Goal: Task Accomplishment & Management: Use online tool/utility

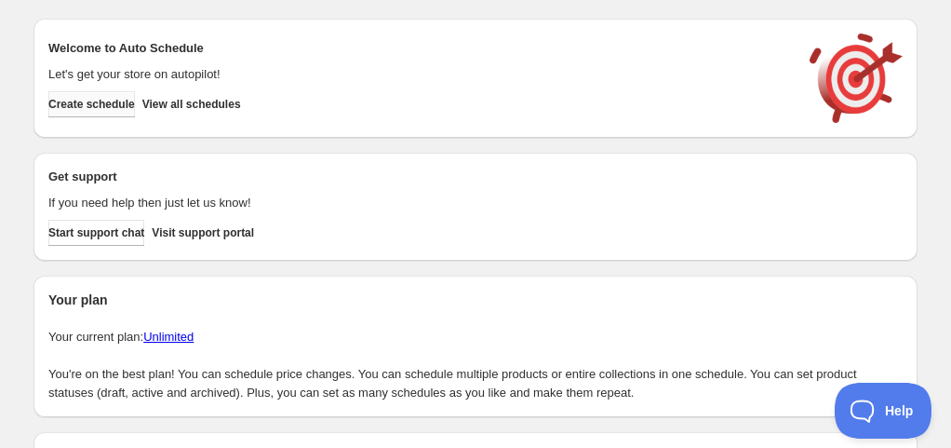
click at [135, 106] on button "Create schedule" at bounding box center [91, 104] width 87 height 26
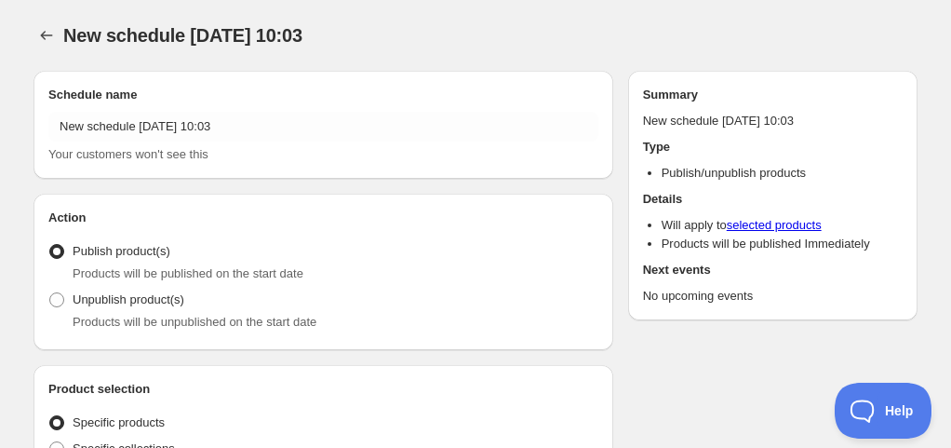
radio input "true"
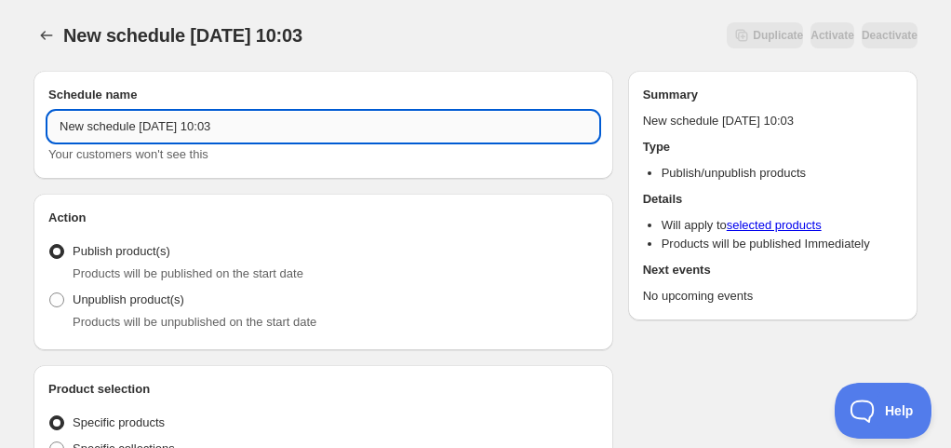
click at [155, 134] on input "New schedule [DATE] 10:03" at bounding box center [323, 127] width 550 height 30
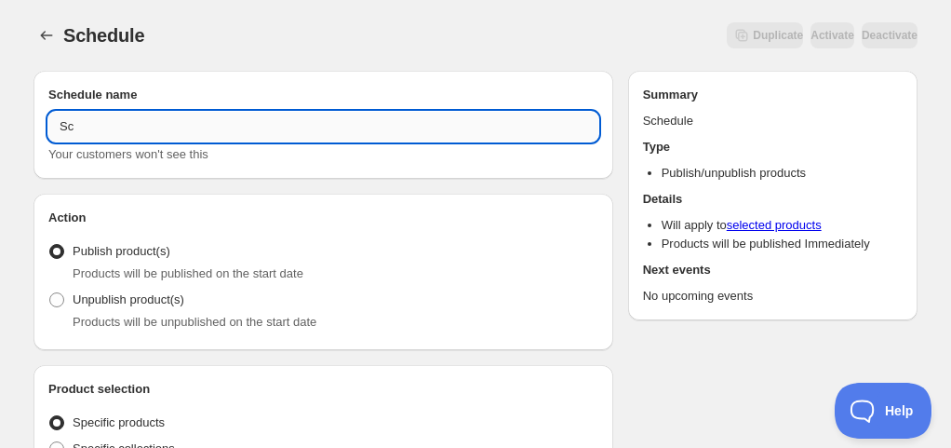
type input "S"
paste input "A6566"
drag, startPoint x: 108, startPoint y: 129, endPoint x: 145, endPoint y: 127, distance: 37.3
click at [145, 127] on input "Publish A6566" at bounding box center [323, 127] width 550 height 30
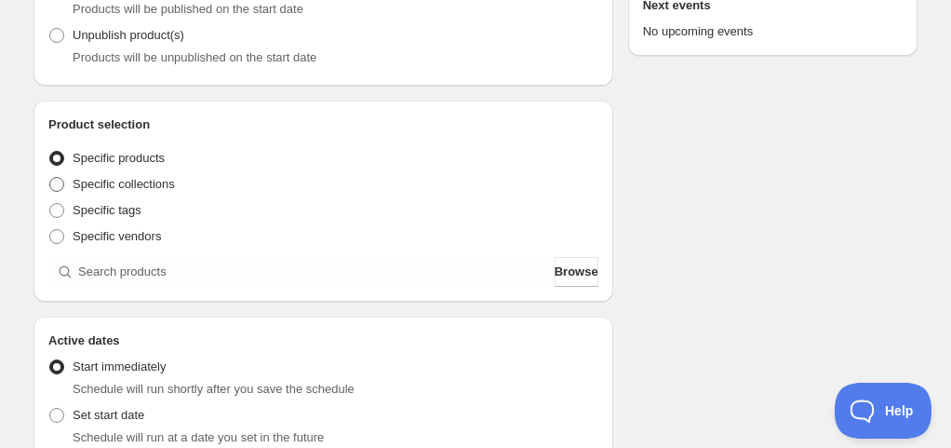
scroll to position [372, 0]
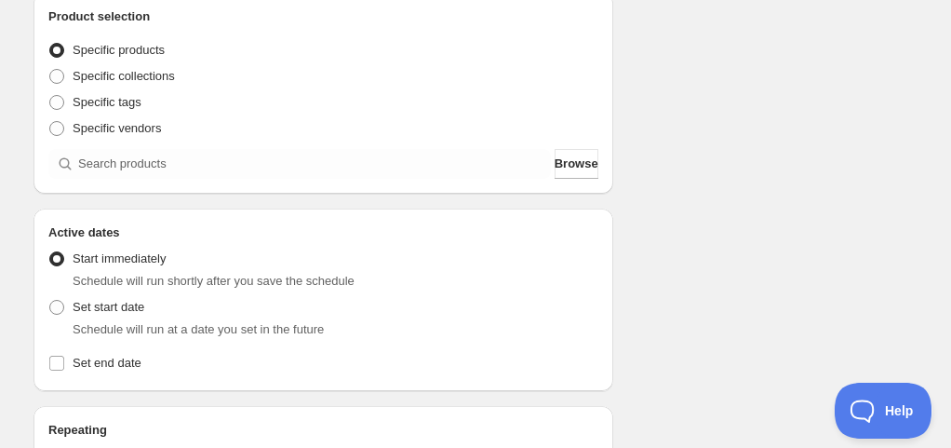
type input "Publish A6566"
click at [171, 189] on div "Product selection Entity type Specific products Specific collections Specific t…" at bounding box center [324, 93] width 580 height 201
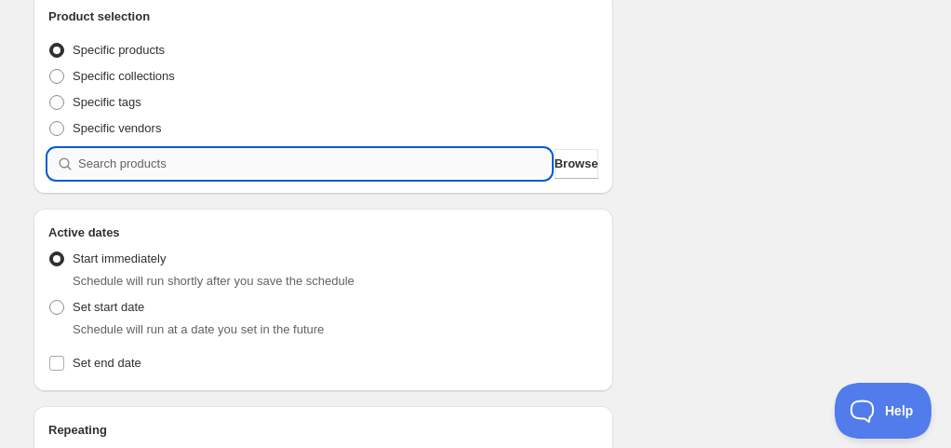
click at [180, 167] on input "search" at bounding box center [314, 164] width 473 height 30
paste input "A6566"
type input "A6566"
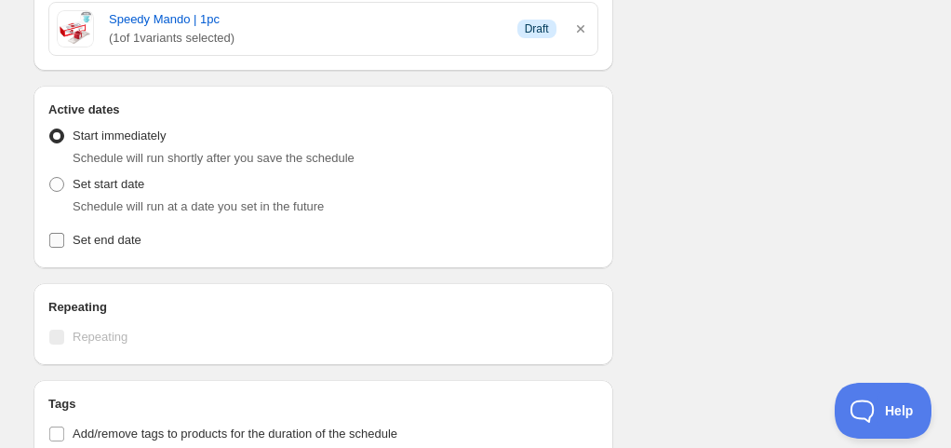
scroll to position [558, 0]
click at [111, 227] on label "Set end date" at bounding box center [323, 238] width 550 height 26
click at [64, 231] on input "Set end date" at bounding box center [56, 238] width 15 height 15
checkbox input "true"
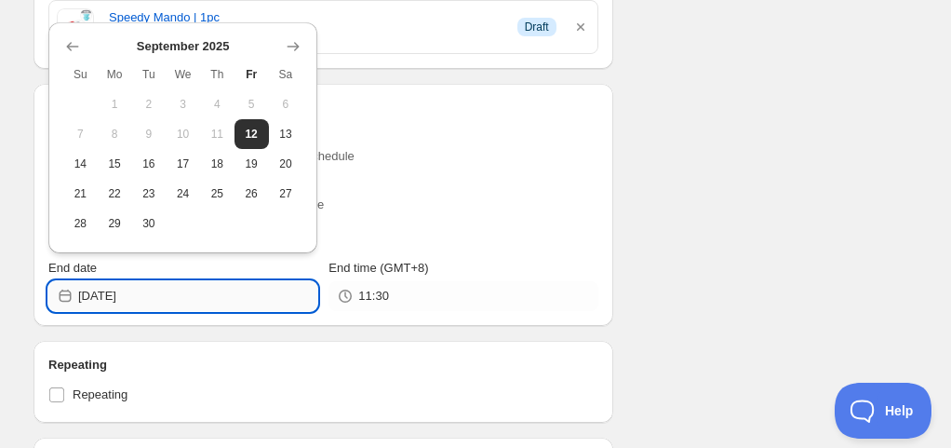
click at [111, 292] on input "[DATE]" at bounding box center [197, 296] width 239 height 30
click at [163, 230] on button "30" at bounding box center [149, 223] width 34 height 30
type input "[DATE]"
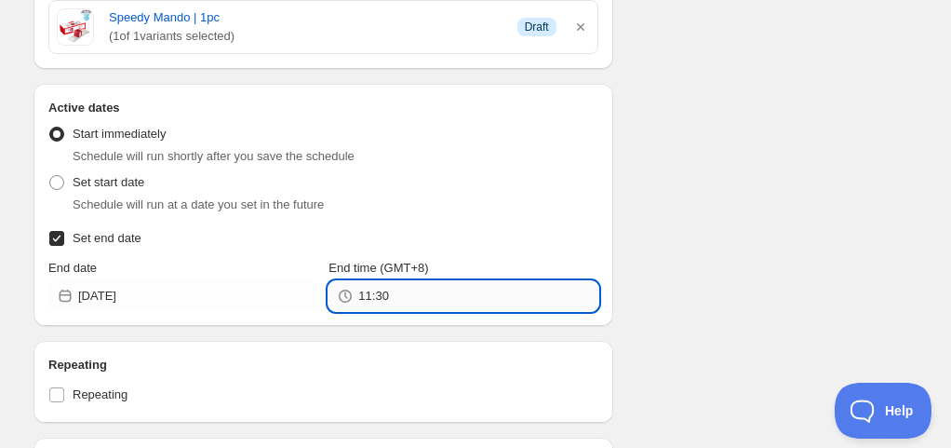
click at [400, 302] on input "11:30" at bounding box center [477, 296] width 239 height 30
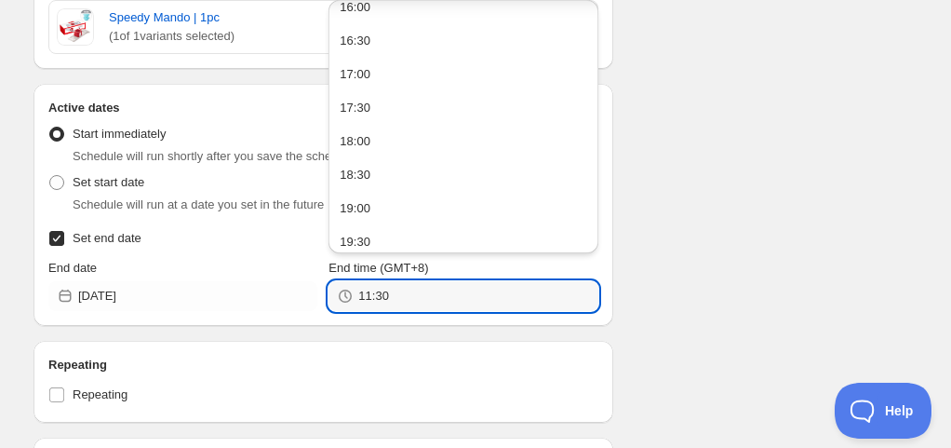
scroll to position [1362, 0]
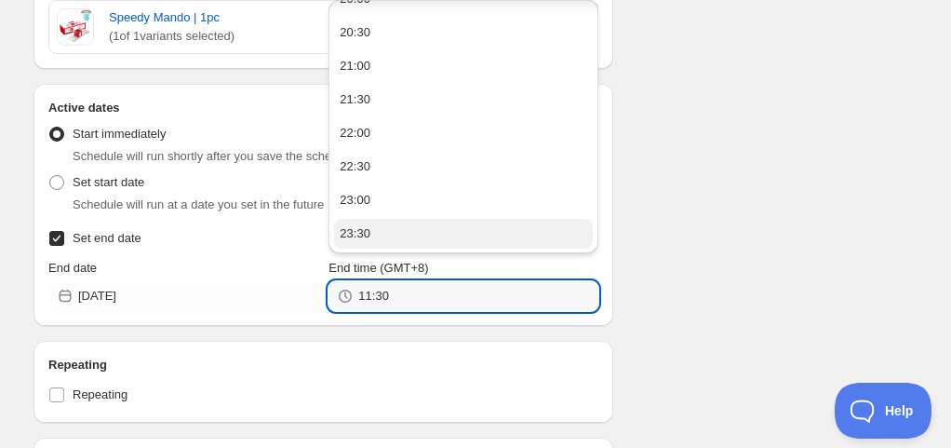
click at [513, 229] on button "23:30" at bounding box center [463, 234] width 258 height 30
type input "23:30"
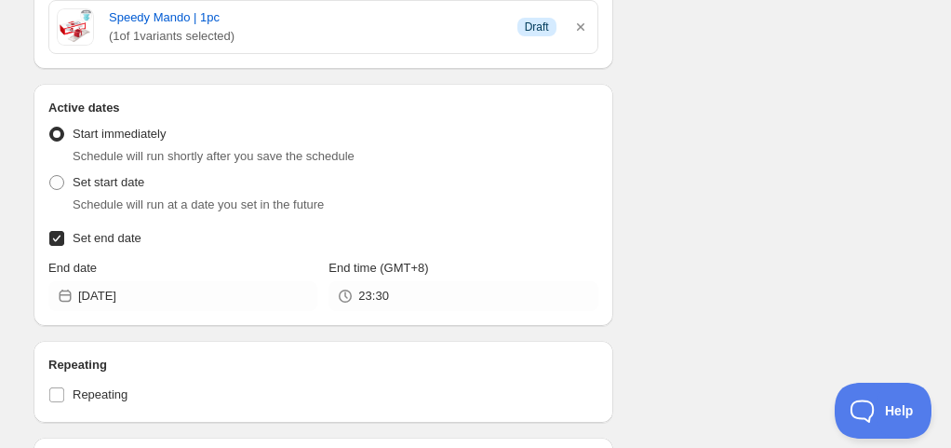
click at [694, 216] on div "Schedule name Publish A6566 Your customers won't see this Action Action Publish…" at bounding box center [468, 265] width 899 height 1536
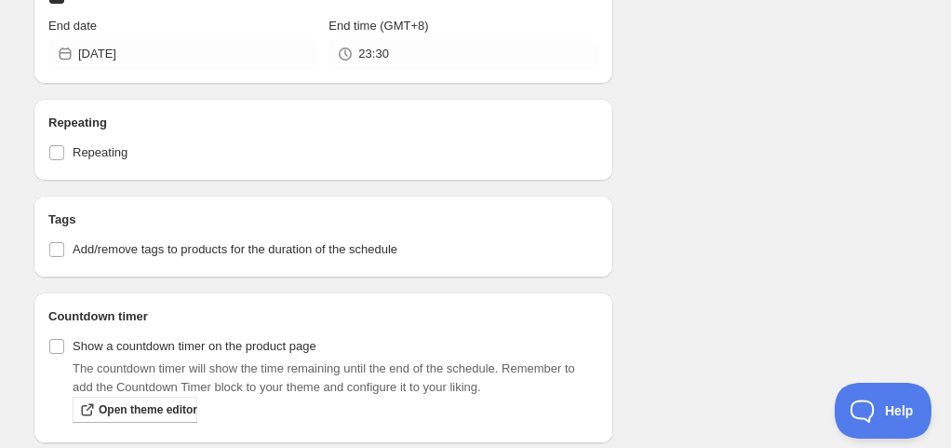
scroll to position [838, 0]
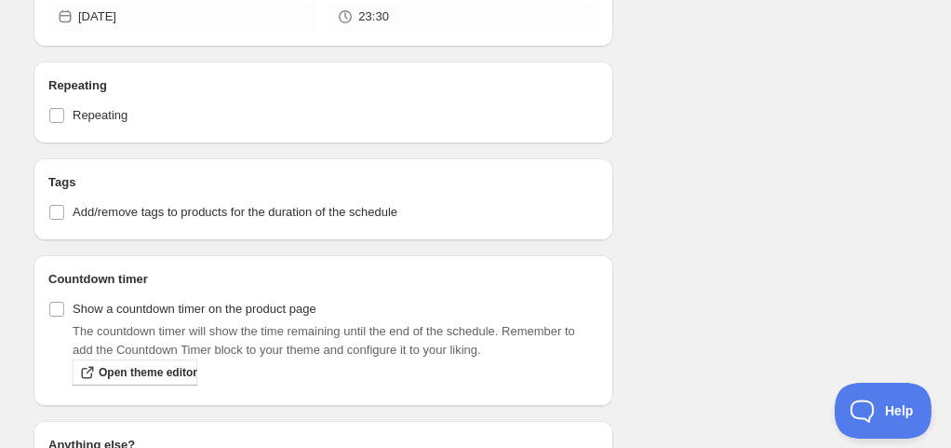
click at [73, 227] on div "Tags Add/remove tags to products for the duration of the schedule" at bounding box center [324, 199] width 580 height 82
click at [93, 207] on span "Add/remove tags to products for the duration of the schedule" at bounding box center [235, 212] width 325 height 14
click at [64, 207] on input "Add/remove tags to products for the duration of the schedule" at bounding box center [56, 212] width 15 height 15
checkbox input "true"
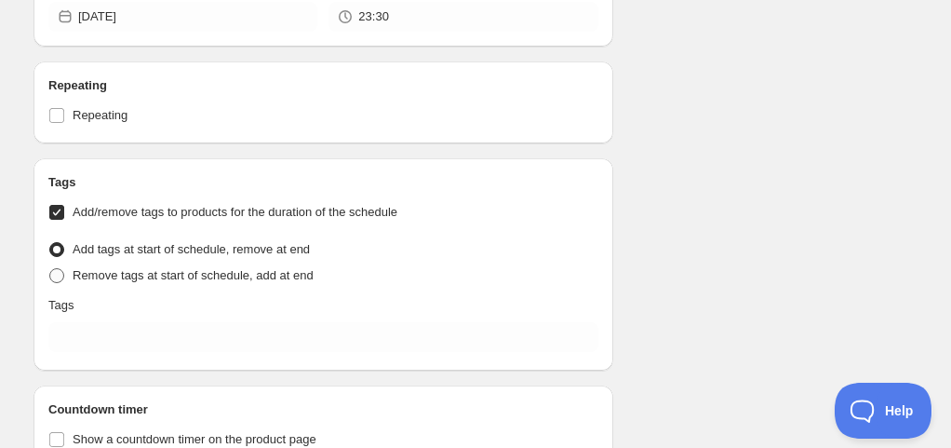
click at [114, 275] on span "Remove tags at start of schedule, add at end" at bounding box center [193, 275] width 241 height 14
click at [50, 269] on input "Remove tags at start of schedule, add at end" at bounding box center [49, 268] width 1 height 1
radio input "true"
click at [120, 319] on div "Tags Add/remove tags to products for the duration of the schedule Tag type Add …" at bounding box center [323, 264] width 550 height 182
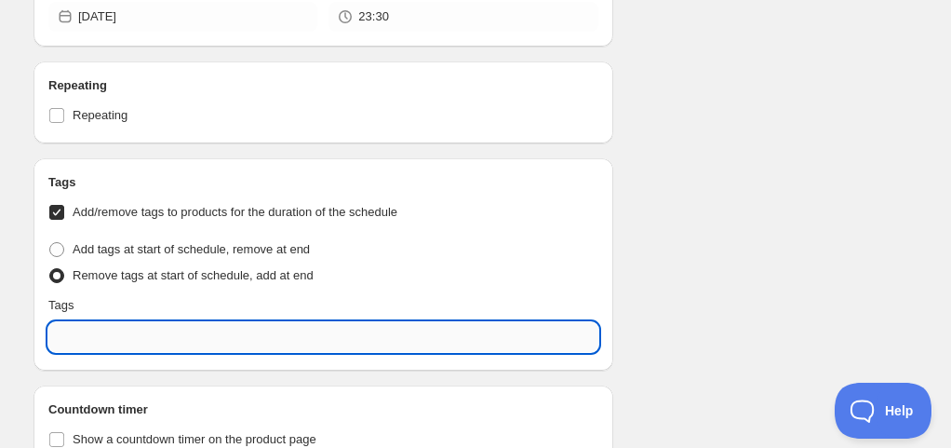
click at [120, 326] on input "text" at bounding box center [323, 337] width 550 height 30
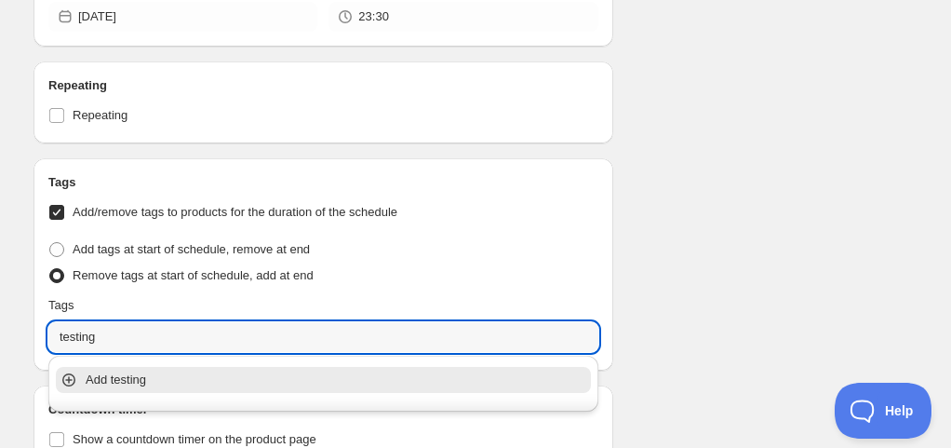
click at [138, 380] on p "Add testing" at bounding box center [337, 379] width 502 height 19
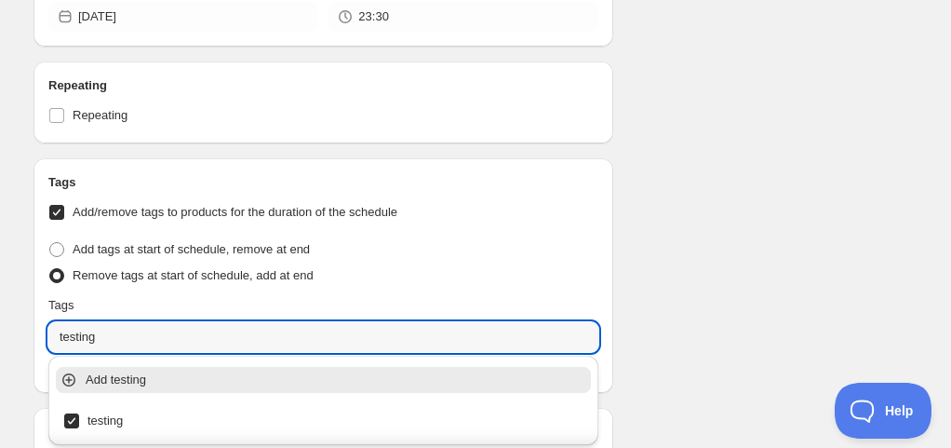
type input "testing"
click at [824, 277] on div "Schedule name Publish A6566 Your customers won't see this Action Action Publish…" at bounding box center [468, 62] width 899 height 1688
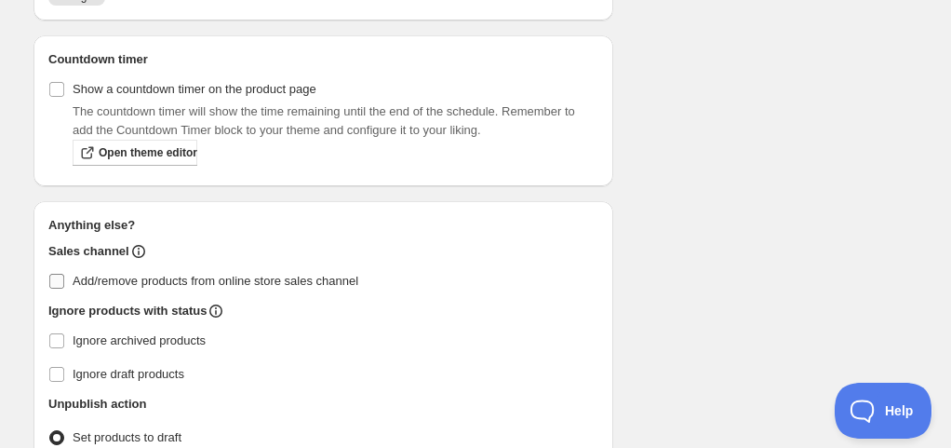
click at [123, 284] on span "Add/remove products from online store sales channel" at bounding box center [216, 281] width 286 height 14
click at [64, 284] on input "Add/remove products from online store sales channel" at bounding box center [56, 281] width 15 height 15
checkbox input "true"
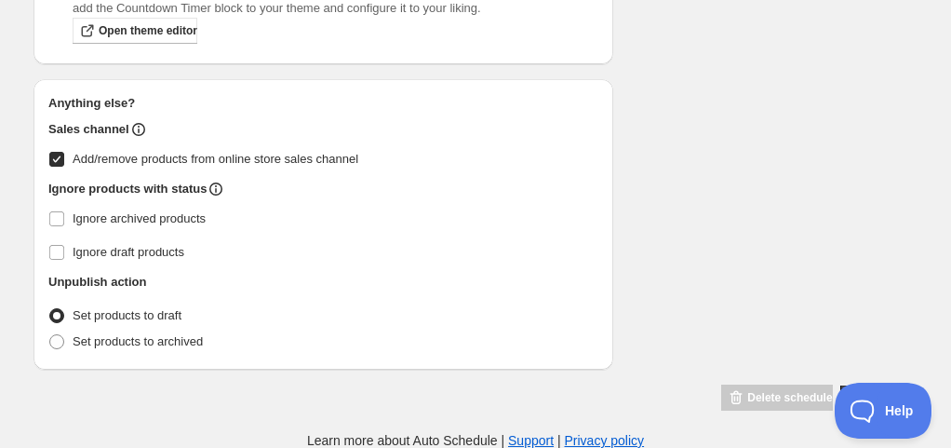
click at [840, 390] on button "Save schedule" at bounding box center [878, 398] width 77 height 26
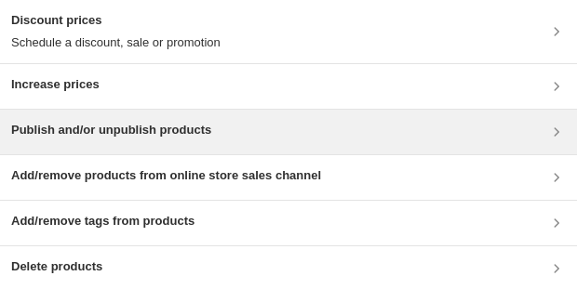
click at [115, 59] on h3 "Publish and/or unpublish products" at bounding box center [111, 130] width 200 height 19
